Goal: Browse casually

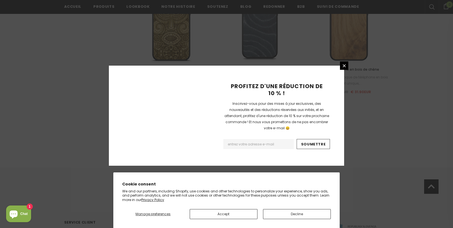
scroll to position [651, 0]
